Goal: Find specific page/section: Find specific page/section

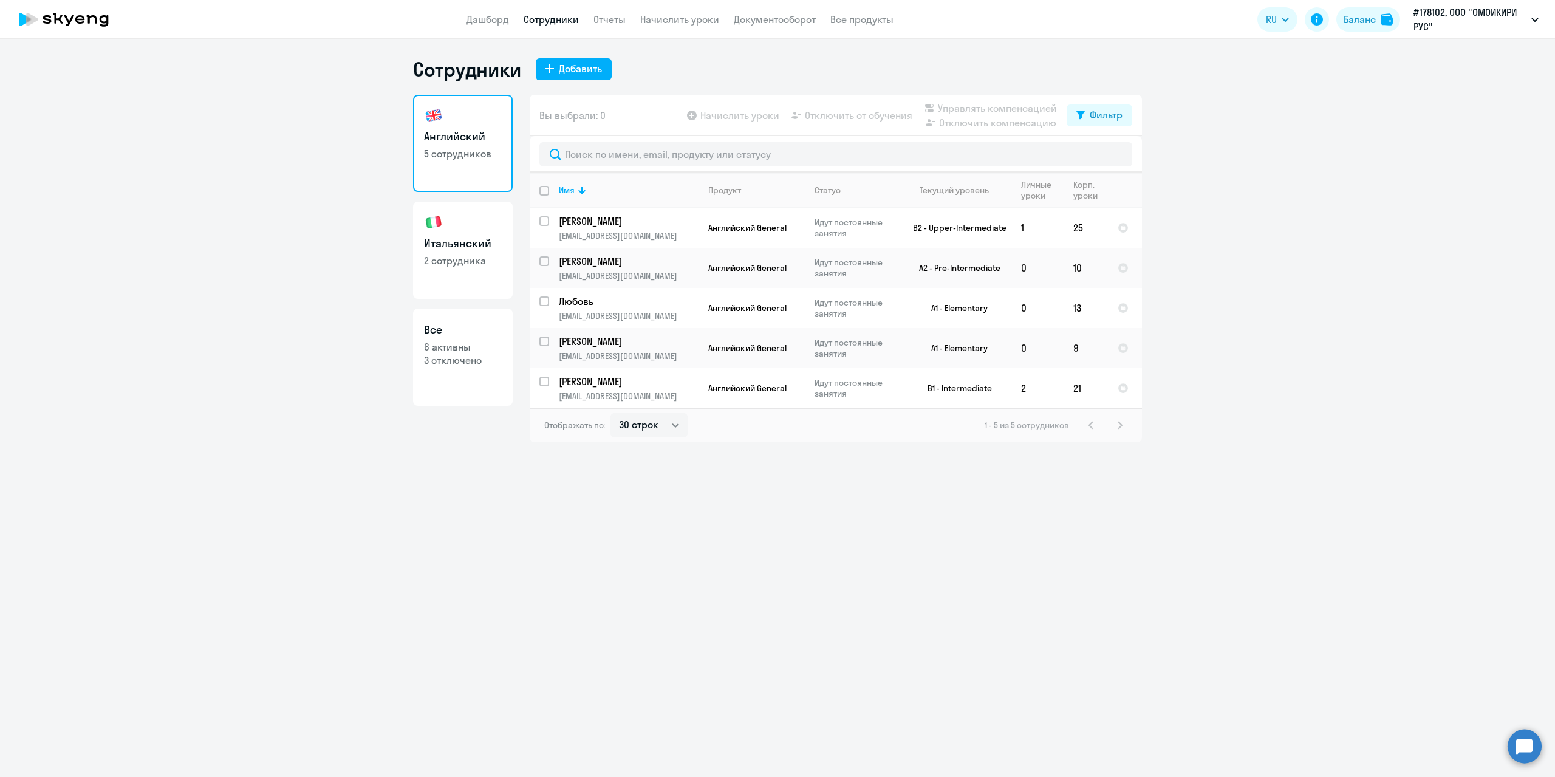
select select "30"
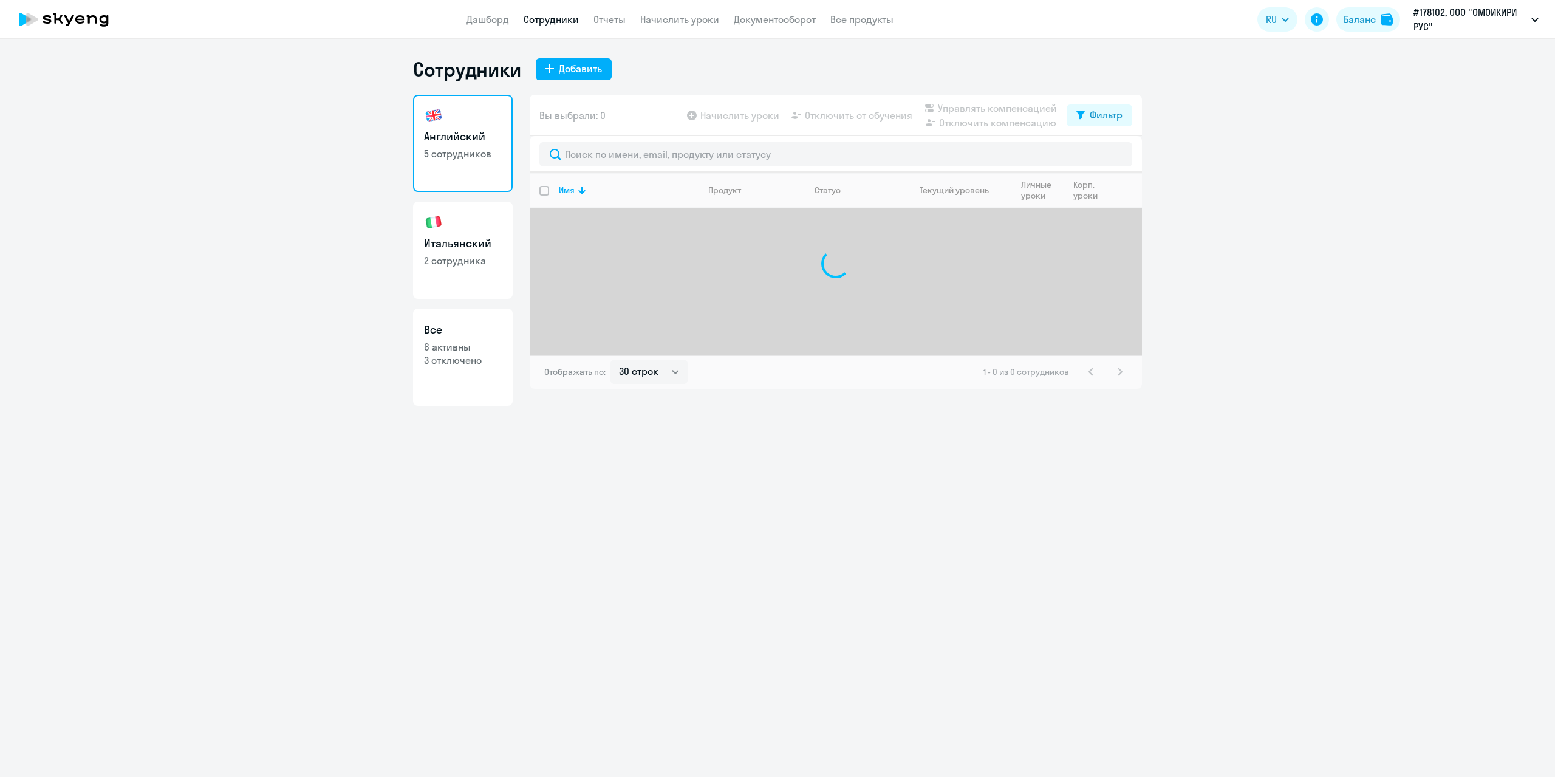
select select "30"
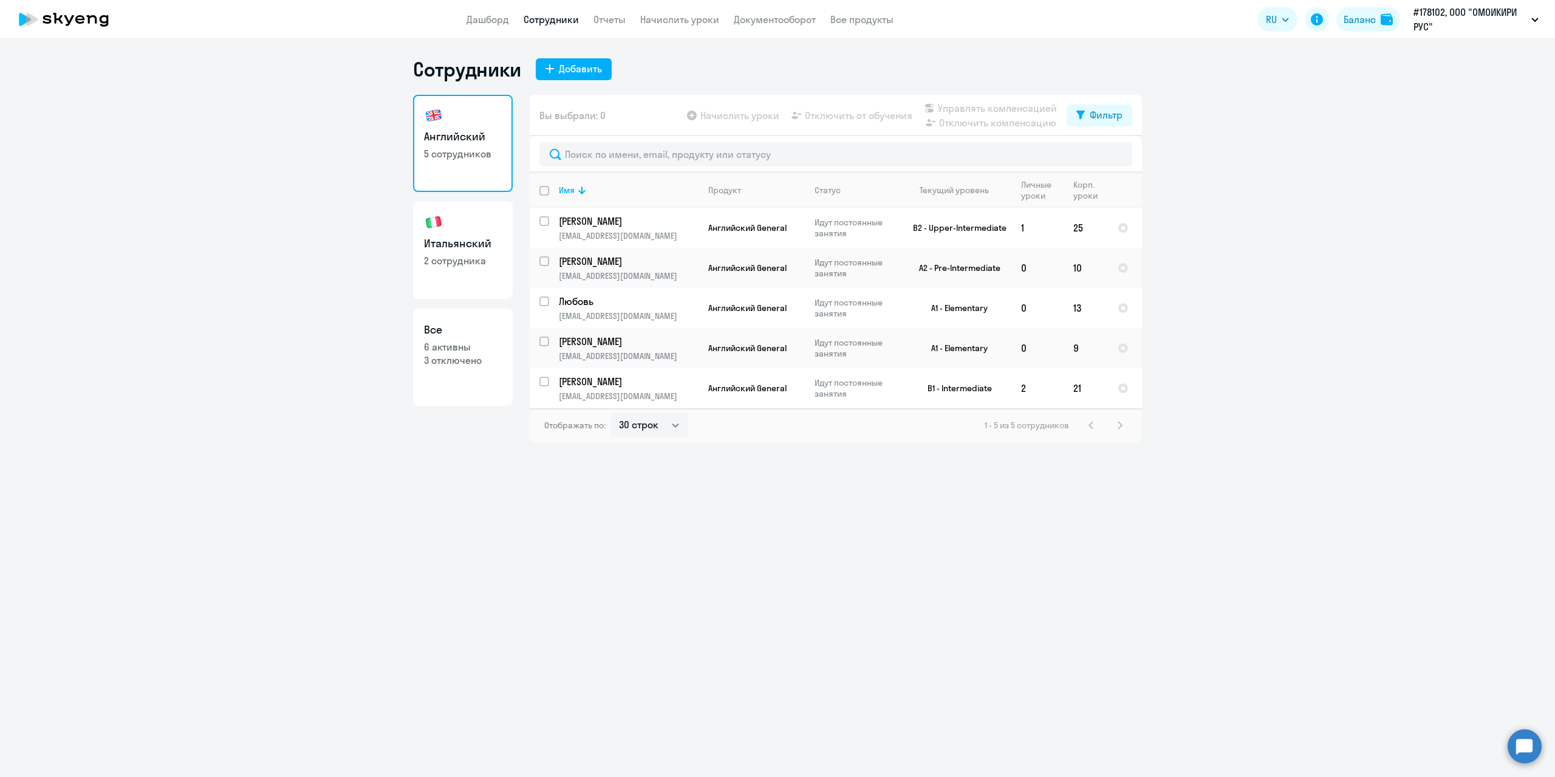
click at [468, 232] on link "Итальянский 2 сотрудника" at bounding box center [463, 250] width 100 height 97
select select "30"
